Goal: Obtain resource: Download file/media

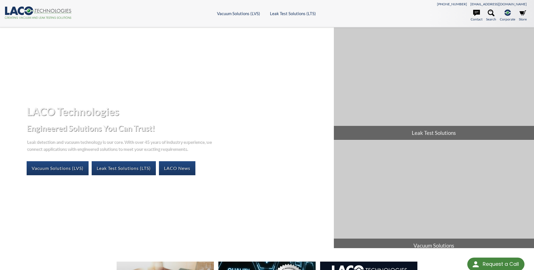
select select "Language Translate Widget"
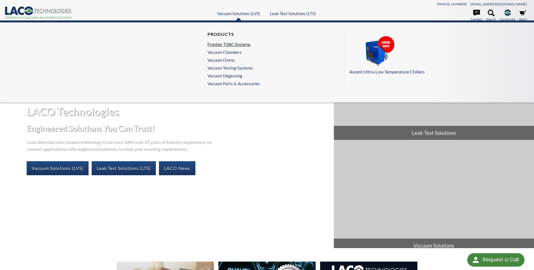
click at [217, 46] on link "Frontier TVAC Systems" at bounding box center [233, 44] width 50 height 5
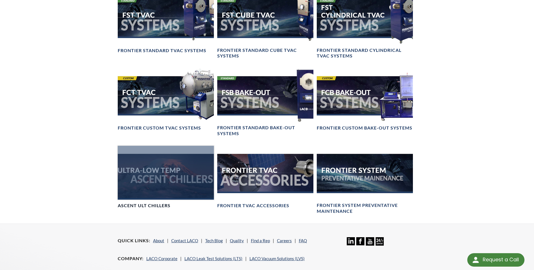
scroll to position [449, 0]
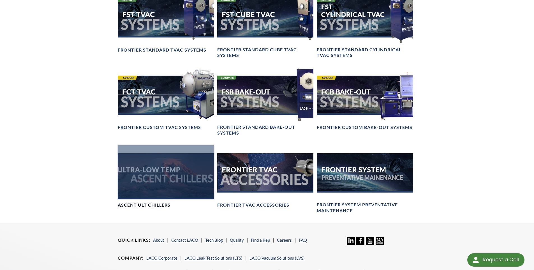
click at [157, 181] on div at bounding box center [166, 172] width 96 height 54
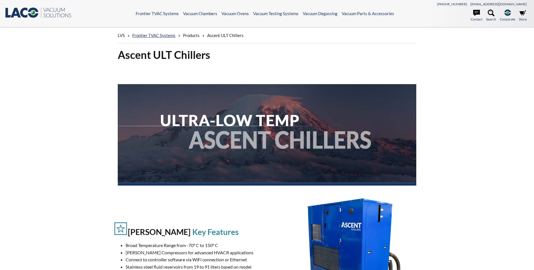
select select "Language Translate Widget"
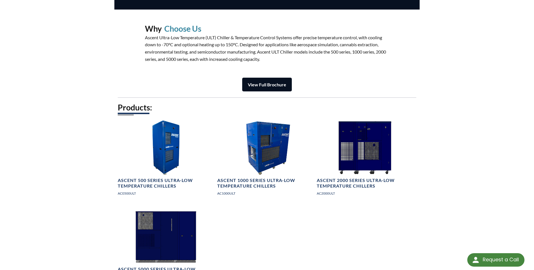
scroll to position [701, 0]
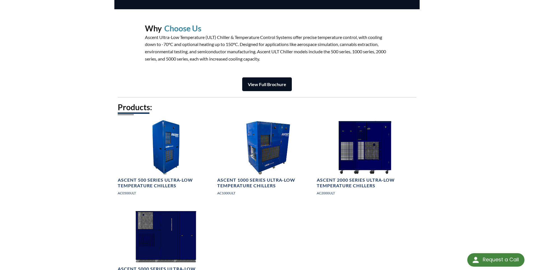
click at [262, 86] on strong "View Full Brochure" at bounding box center [267, 84] width 38 height 5
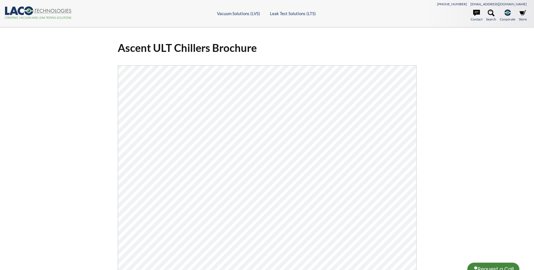
select select "Language Translate Widget"
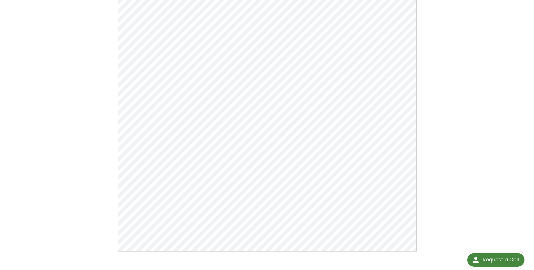
scroll to position [84, 0]
